Goal: Check status: Check status

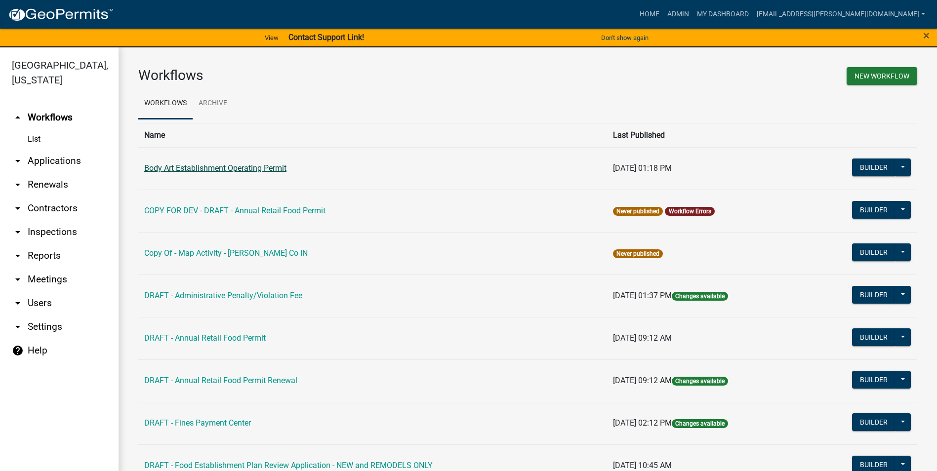
click at [266, 164] on link "Body Art Establishment Operating Permit" at bounding box center [215, 168] width 142 height 9
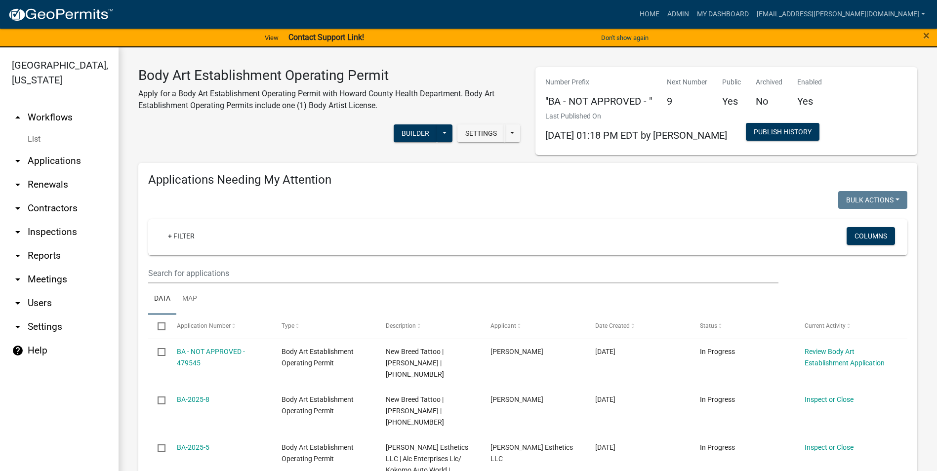
click at [15, 207] on icon "arrow_drop_down" at bounding box center [18, 209] width 12 height 12
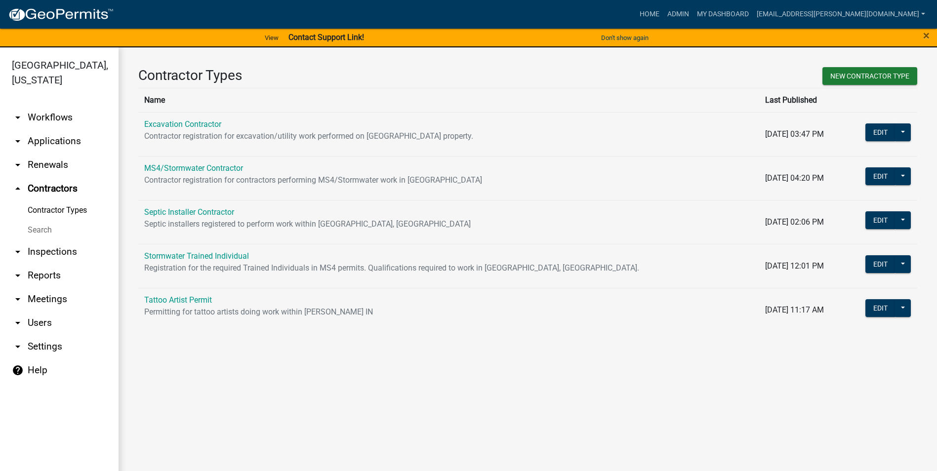
click at [46, 210] on link "Contractor Types" at bounding box center [59, 211] width 119 height 20
click at [208, 297] on link "Tattoo Artist Permit" at bounding box center [178, 299] width 68 height 9
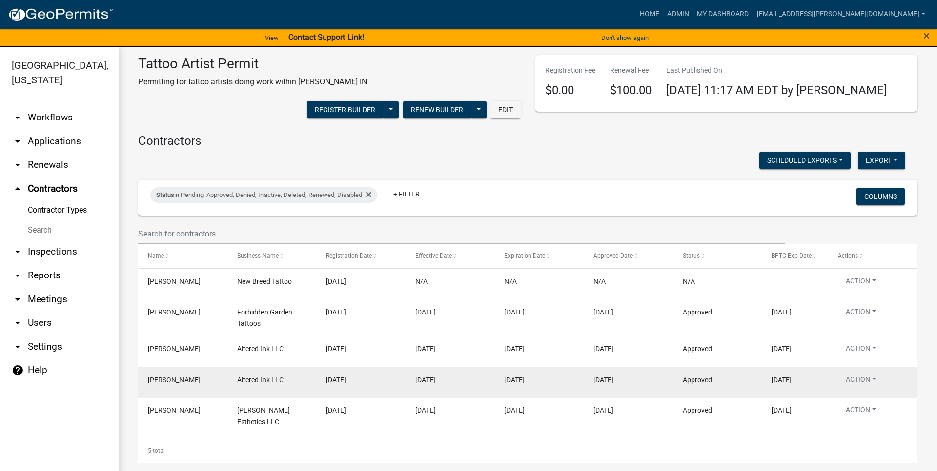
scroll to position [12, 0]
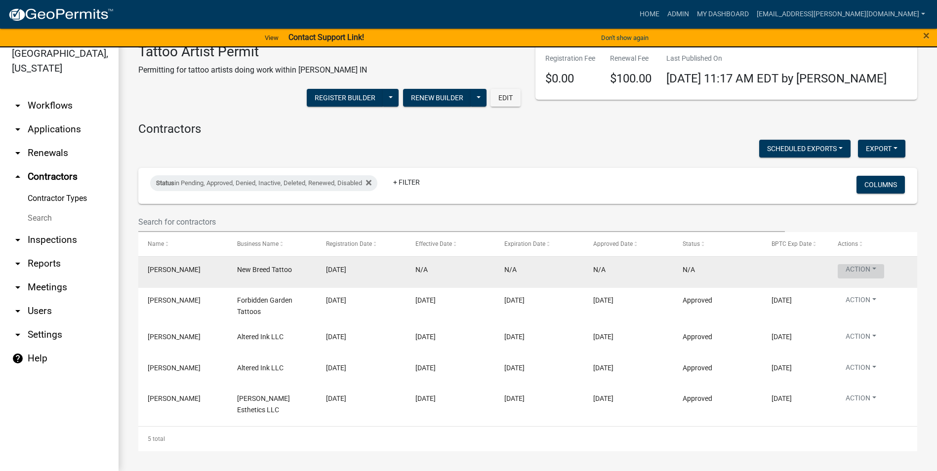
click at [867, 271] on button "Action" at bounding box center [861, 271] width 46 height 14
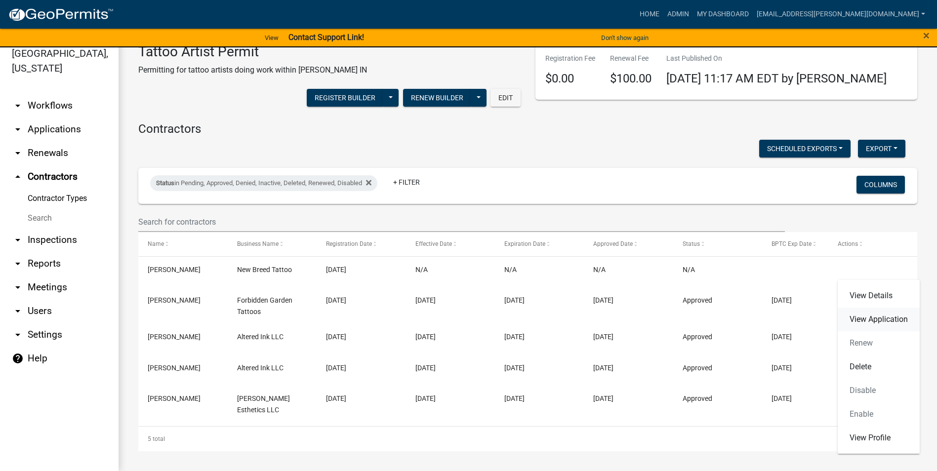
click at [871, 323] on link "View Application" at bounding box center [879, 320] width 82 height 24
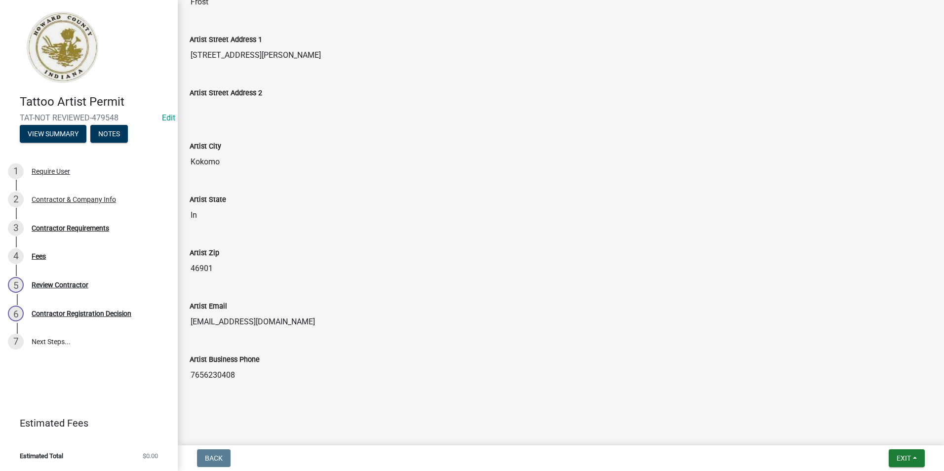
scroll to position [308, 0]
click at [60, 284] on div "Review Contractor" at bounding box center [60, 285] width 57 height 7
click at [69, 287] on div "Review Contractor" at bounding box center [60, 285] width 57 height 7
click at [38, 254] on div "Fees" at bounding box center [39, 256] width 14 height 7
click at [84, 215] on link "3 Contractor Requirements" at bounding box center [89, 228] width 178 height 29
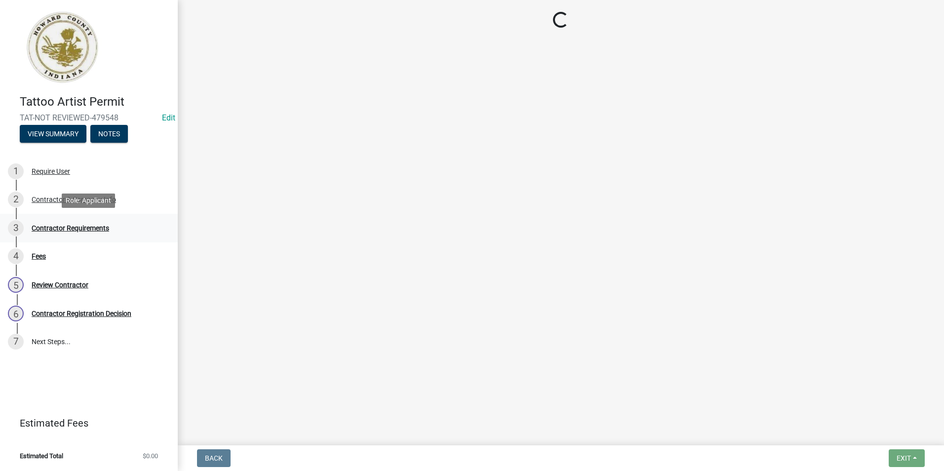
scroll to position [0, 0]
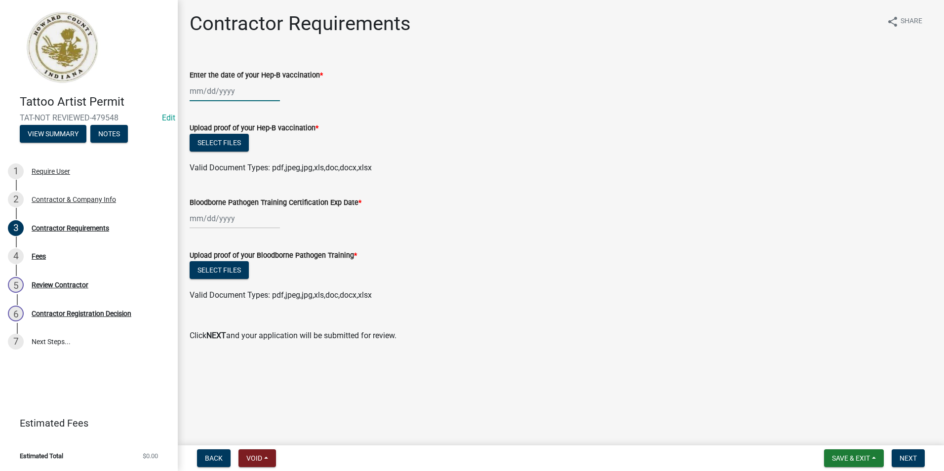
click at [245, 91] on div at bounding box center [235, 91] width 90 height 20
select select "9"
select select "2025"
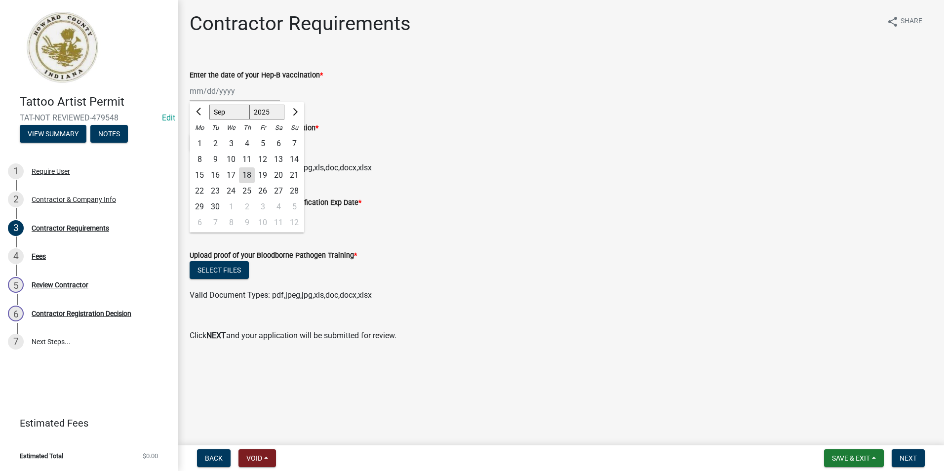
click at [466, 94] on div "[PERSON_NAME] Feb Mar Apr [PERSON_NAME][DATE] Oct Nov [DATE] 1526 1527 1528 152…" at bounding box center [561, 91] width 743 height 20
